Goal: Find contact information: Find contact information

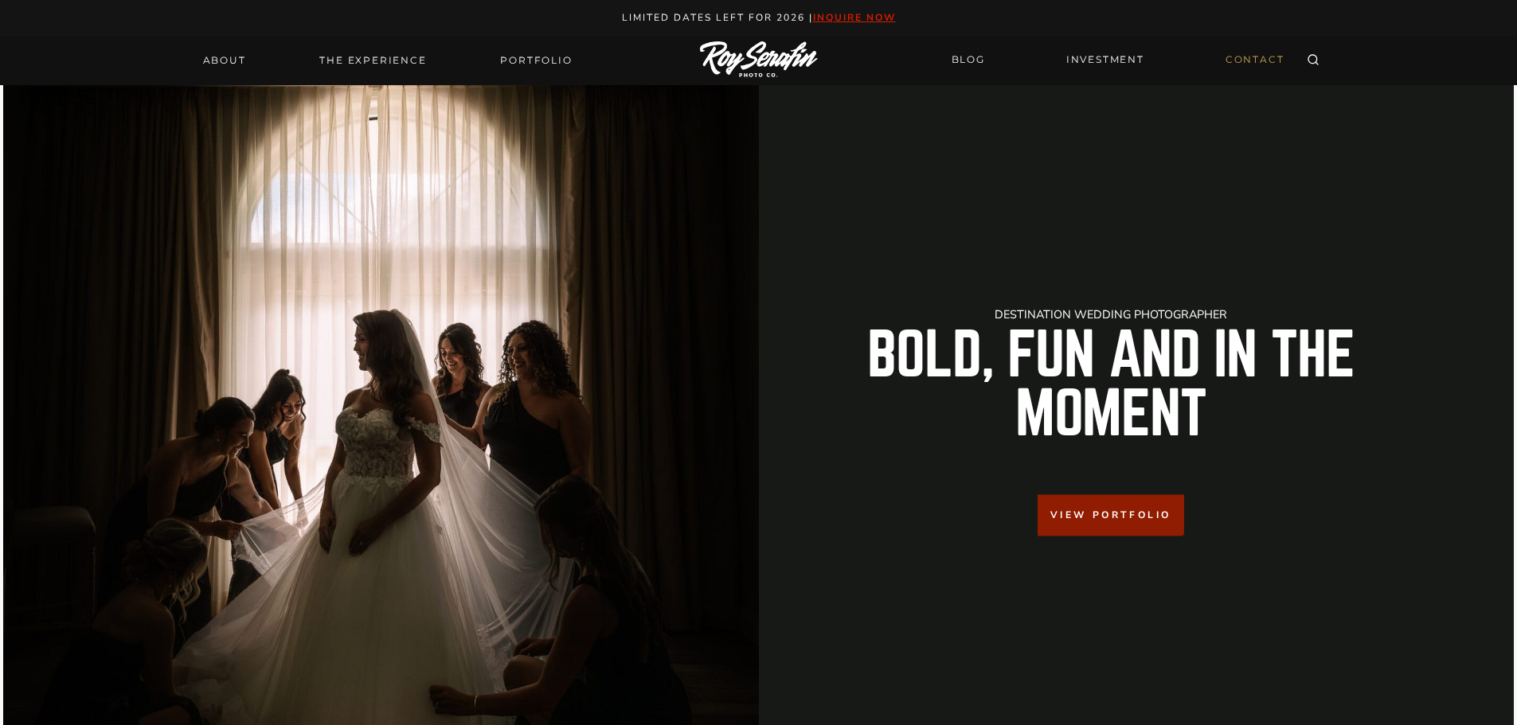
click at [1266, 62] on link "CONTACT" at bounding box center [1255, 60] width 78 height 28
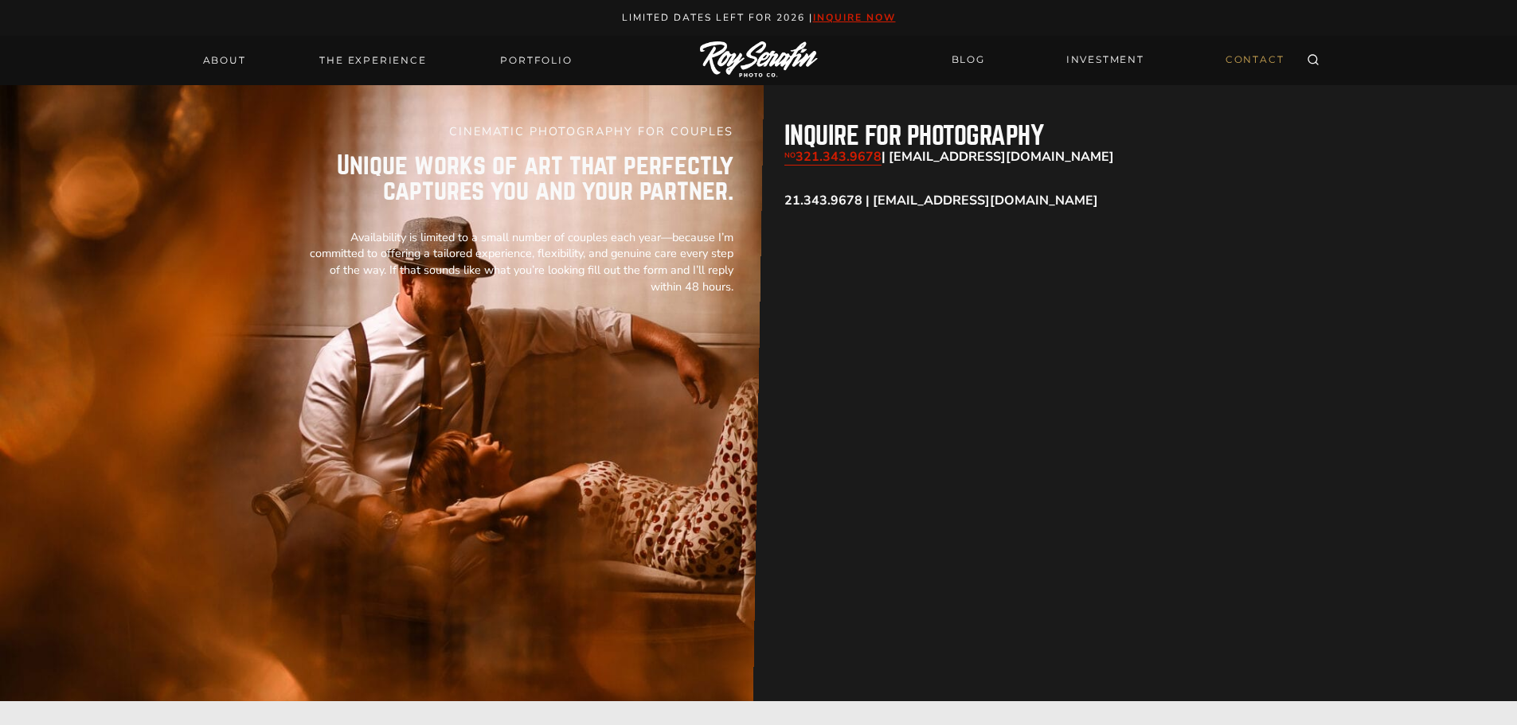
click at [839, 514] on div "CINEMATIC PHOTOGRAPHY FOR COUPLES Unique works of art that perfectly captures y…" at bounding box center [759, 393] width 956 height 616
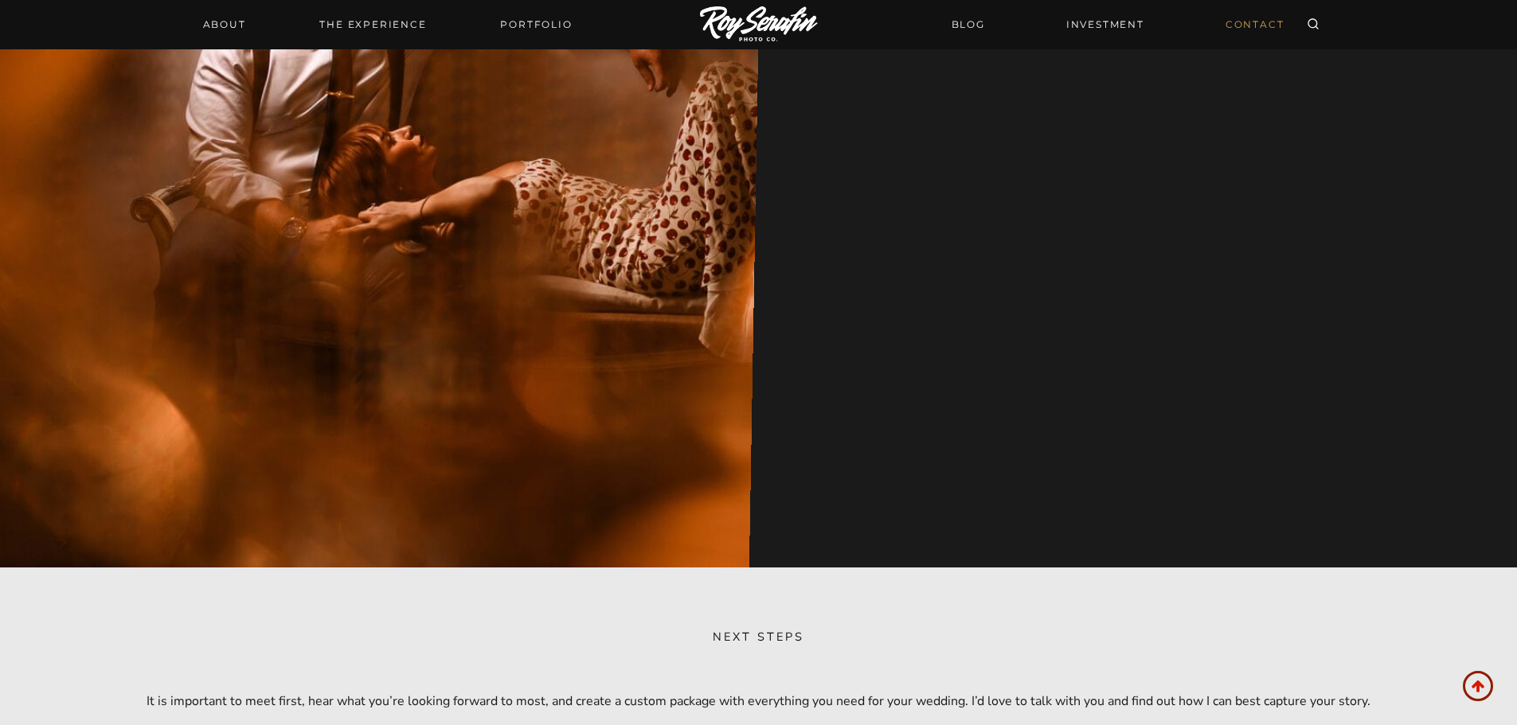
scroll to position [637, 0]
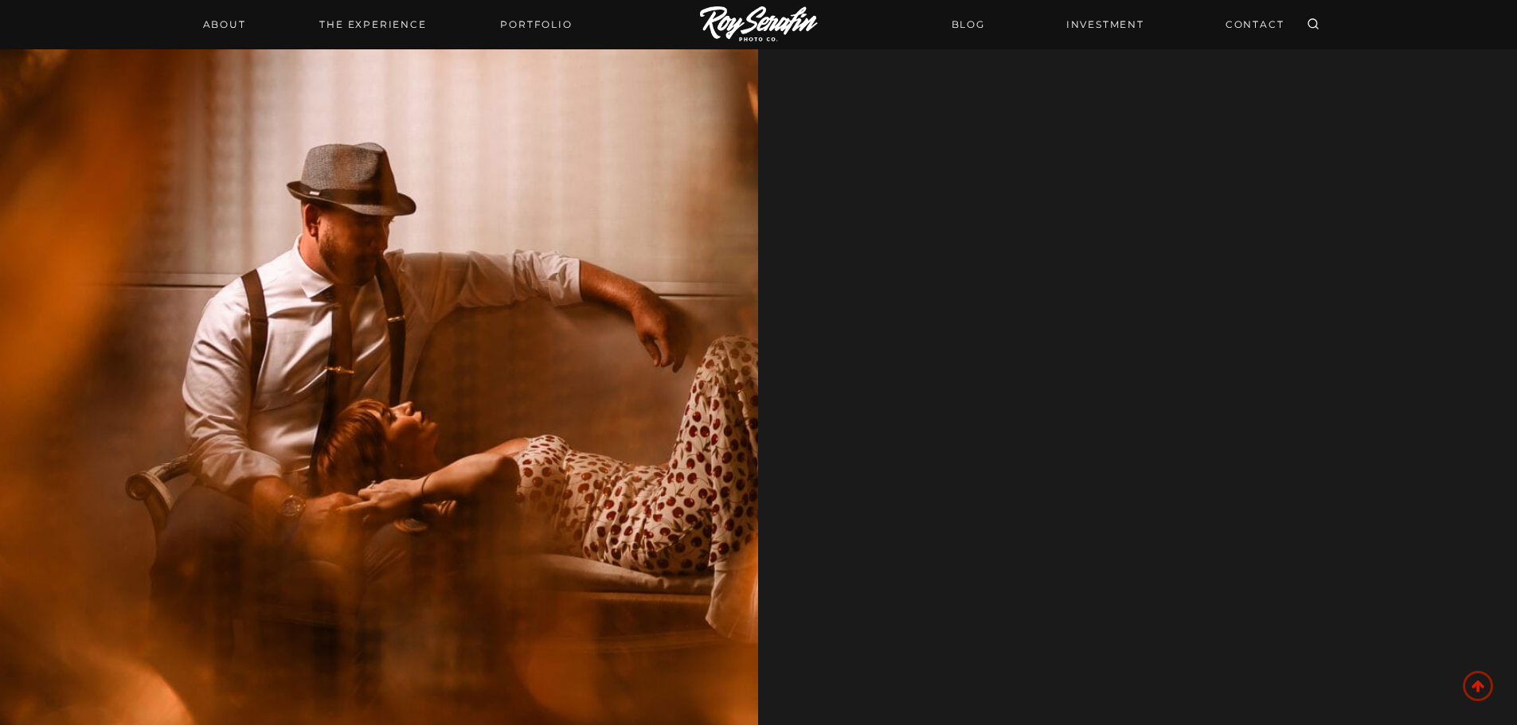
scroll to position [2070, 0]
